Goal: Task Accomplishment & Management: Complete application form

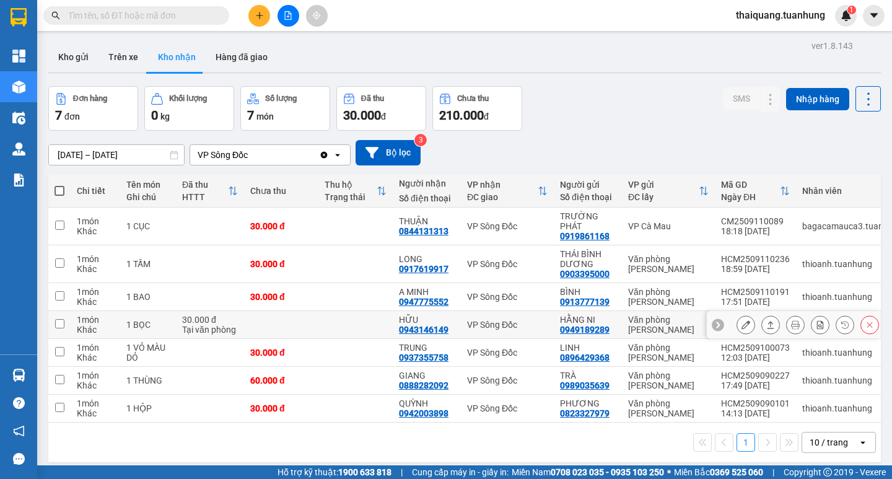
scroll to position [57, 0]
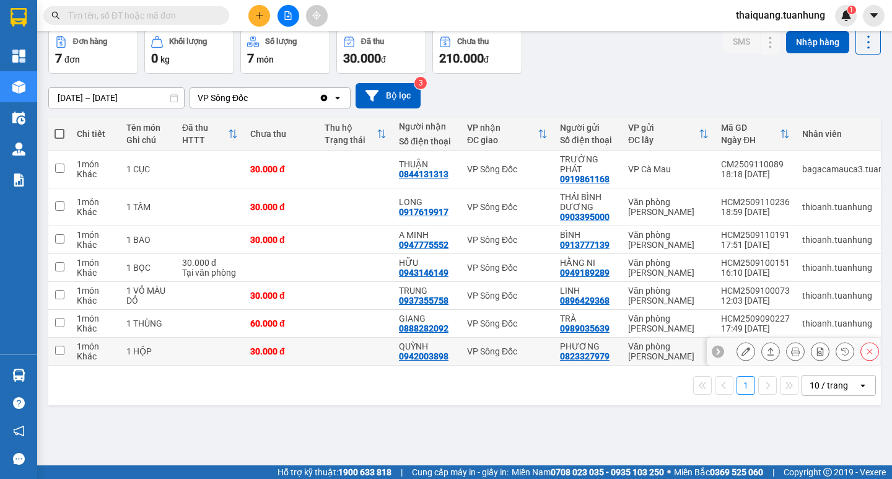
click at [741, 349] on icon at bounding box center [745, 351] width 9 height 9
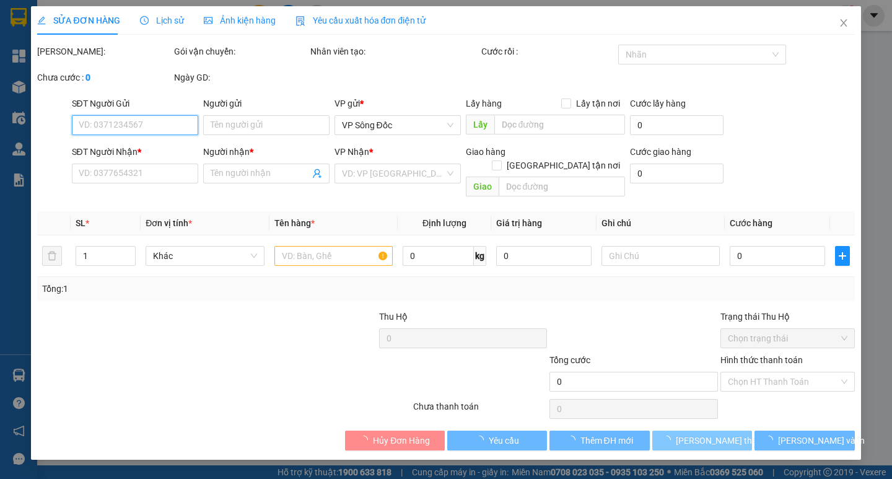
type input "0823327979"
type input "PHƯƠNG"
type input "0942003898"
type input "QUỲNH"
type input "30.000"
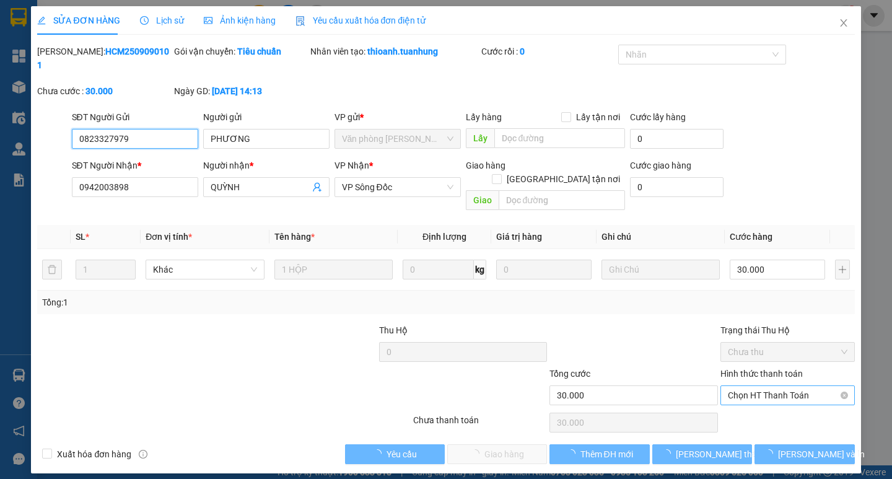
click at [777, 386] on span "Chọn HT Thanh Toán" at bounding box center [786, 395] width 119 height 19
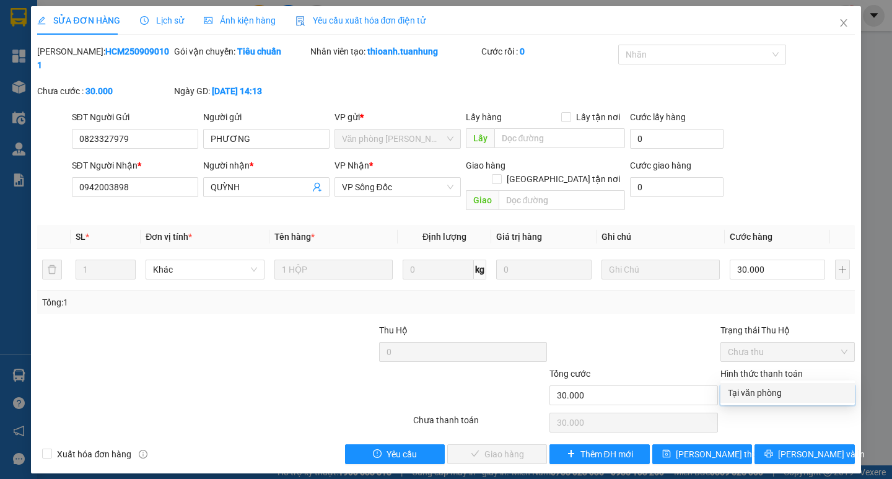
click at [770, 388] on div "Tại văn phòng" at bounding box center [786, 393] width 119 height 14
type input "0"
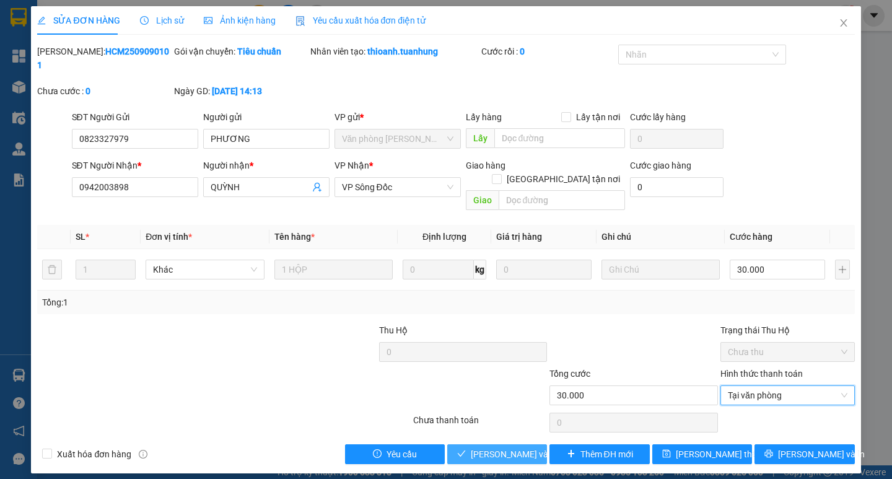
click at [526, 447] on span "[PERSON_NAME] và Giao hàng" at bounding box center [530, 454] width 119 height 14
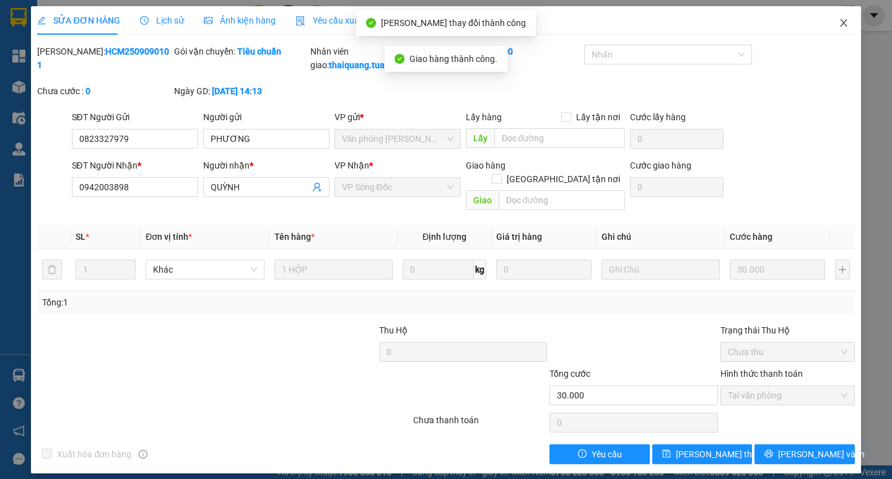
click at [846, 21] on icon "close" at bounding box center [843, 23] width 10 height 10
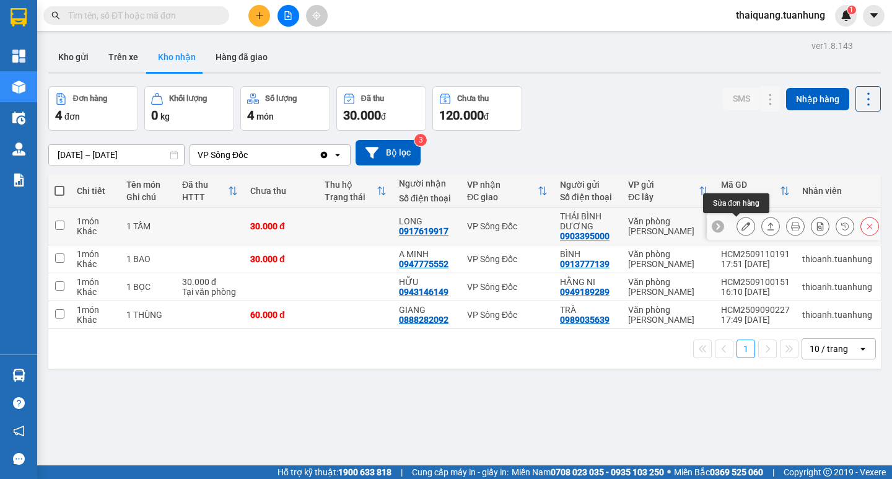
click at [741, 223] on icon at bounding box center [745, 226] width 9 height 9
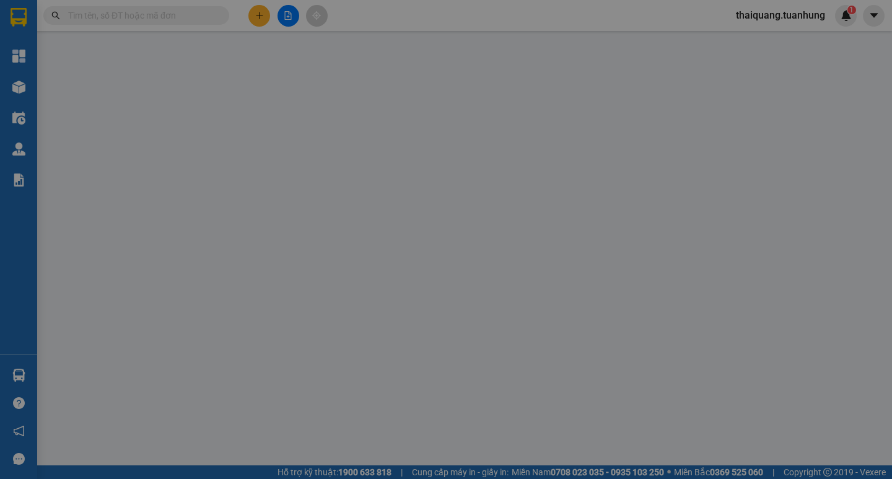
type input "0903395000"
type input "THÁI BÌNH DƯƠNG"
type input "0917619917"
type input "LONG"
type input "30.000"
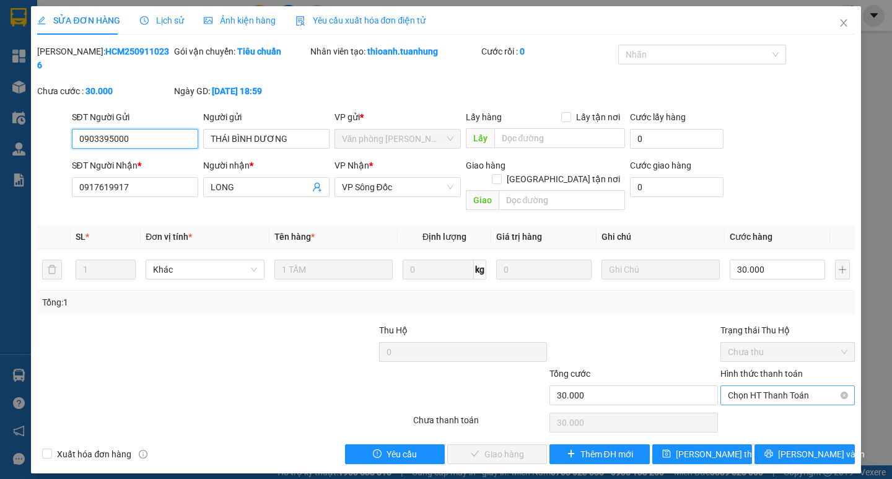
click at [758, 386] on span "Chọn HT Thanh Toán" at bounding box center [786, 395] width 119 height 19
click at [750, 397] on div "Tại văn phòng" at bounding box center [786, 393] width 119 height 14
type input "0"
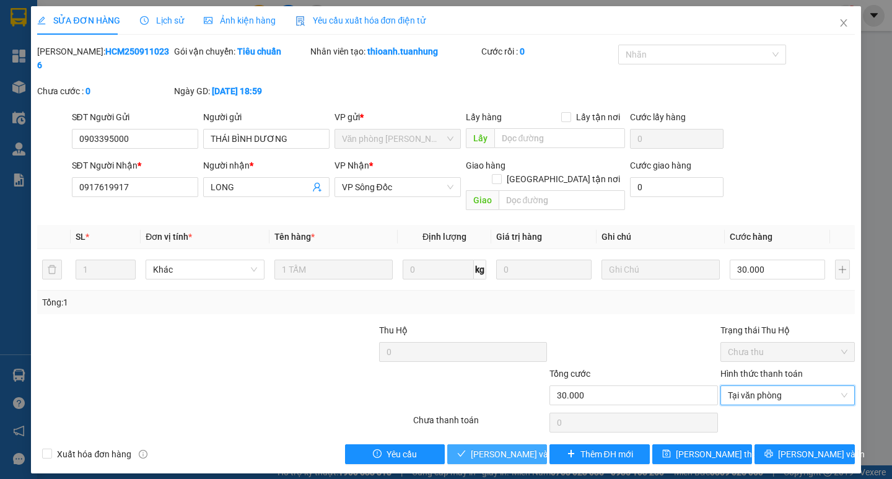
click at [528, 447] on span "[PERSON_NAME] và Giao hàng" at bounding box center [530, 454] width 119 height 14
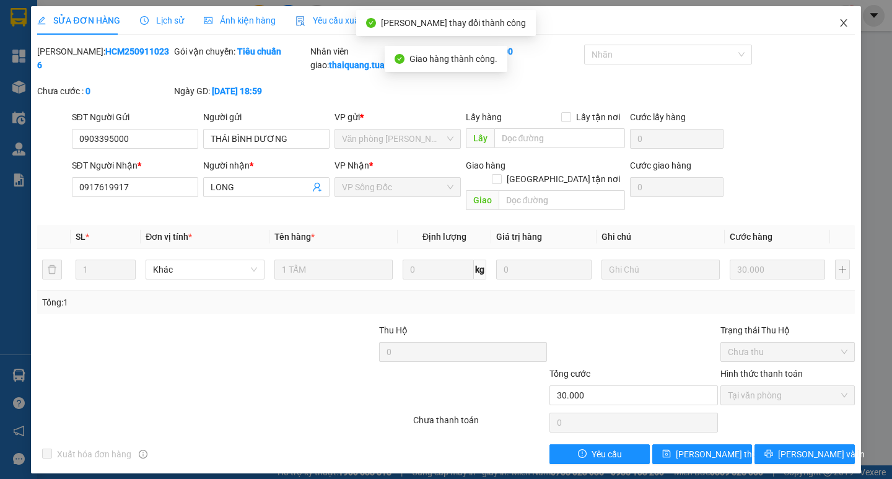
click at [842, 23] on icon "close" at bounding box center [843, 22] width 7 height 7
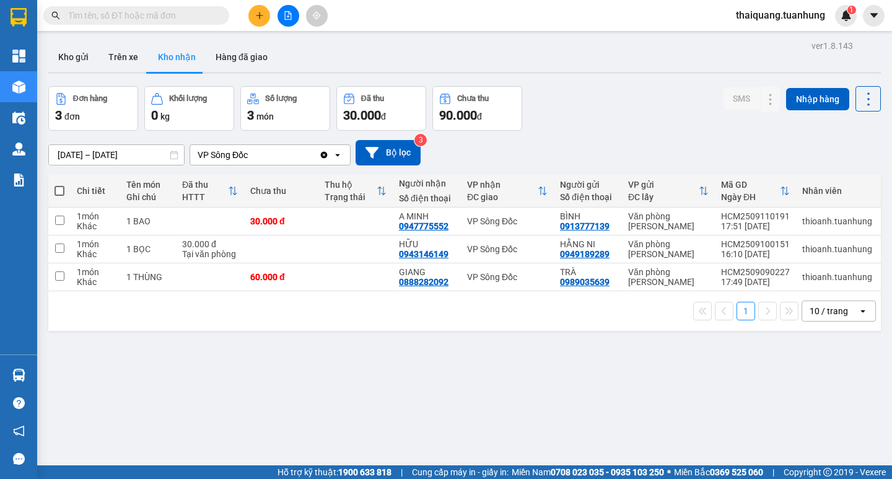
click at [145, 158] on input "[DATE] – [DATE]" at bounding box center [116, 155] width 135 height 20
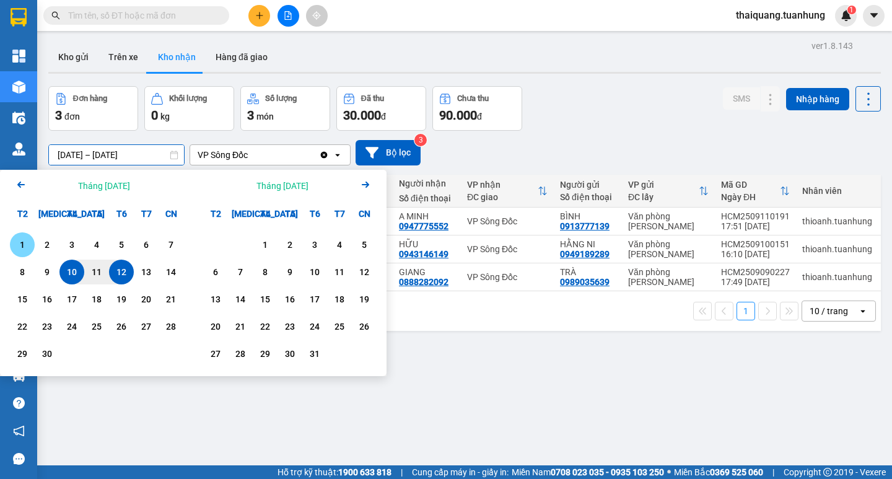
click at [20, 243] on div "1" at bounding box center [22, 244] width 17 height 15
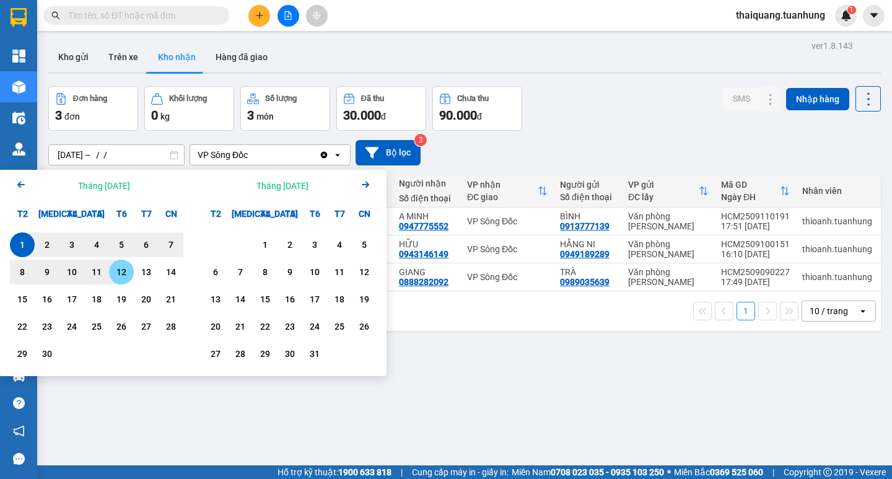
click at [123, 267] on div "12" at bounding box center [121, 271] width 17 height 15
type input "[DATE] – [DATE]"
